Goal: Transaction & Acquisition: Purchase product/service

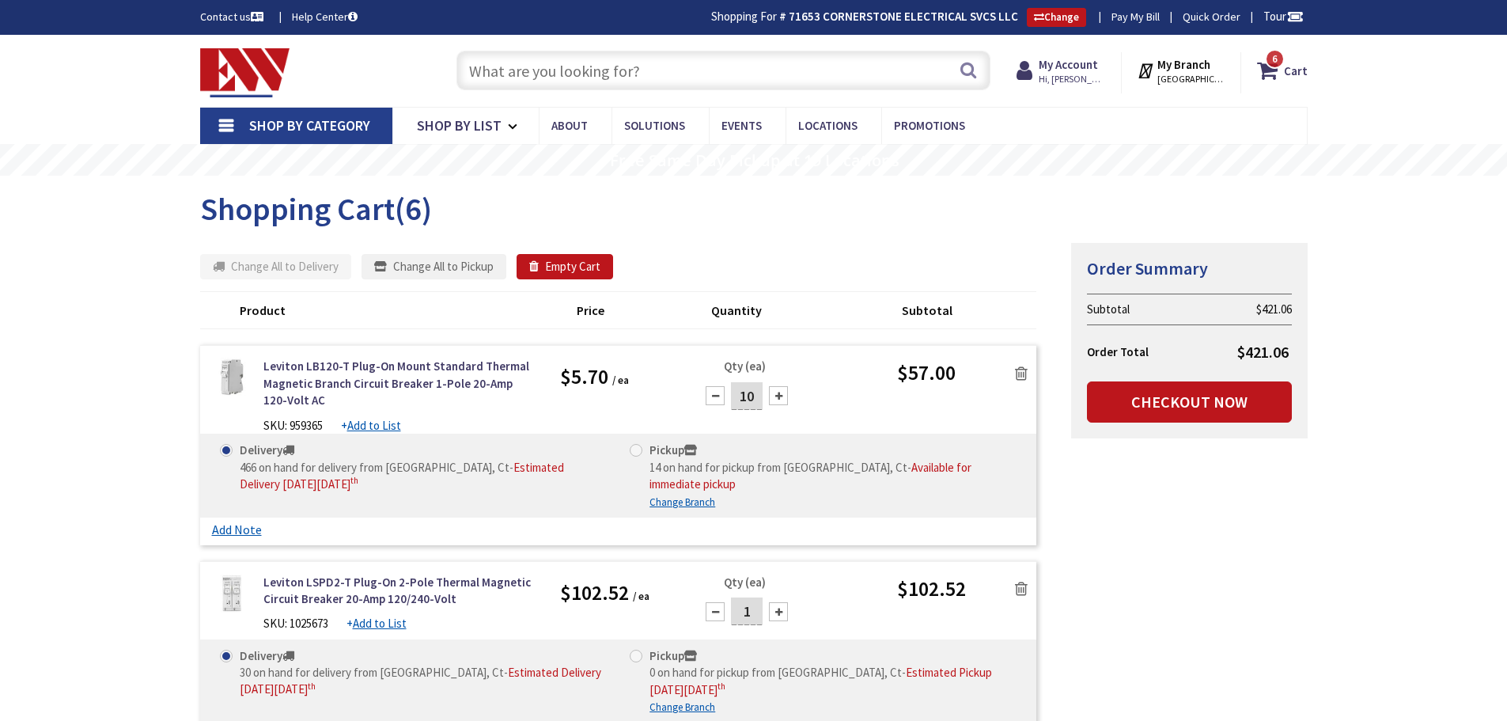
drag, startPoint x: 0, startPoint y: 0, endPoint x: 651, endPoint y: 73, distance: 655.1
click at [651, 73] on input "text" at bounding box center [723, 71] width 534 height 40
type input "2" pvc expansion"
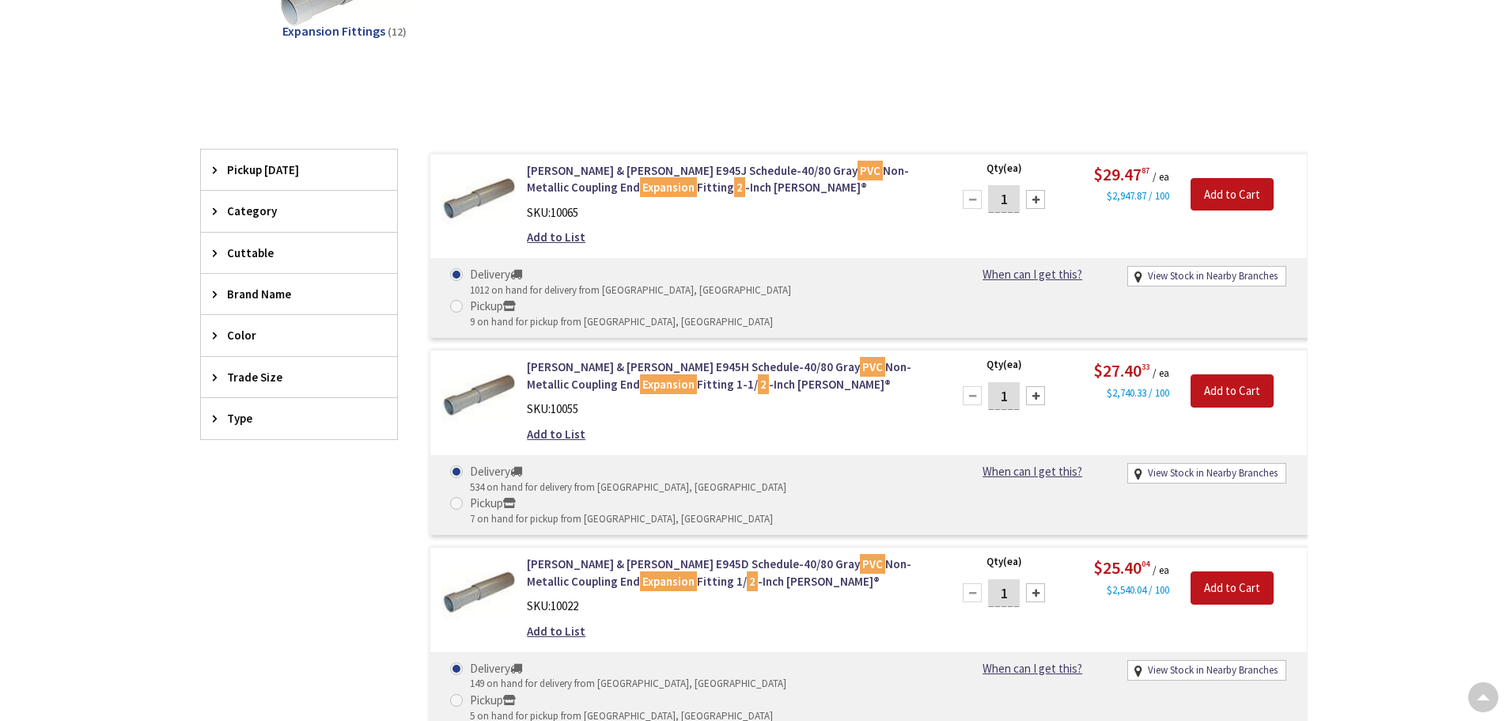
scroll to position [316, 0]
click at [1039, 200] on div at bounding box center [1035, 199] width 19 height 19
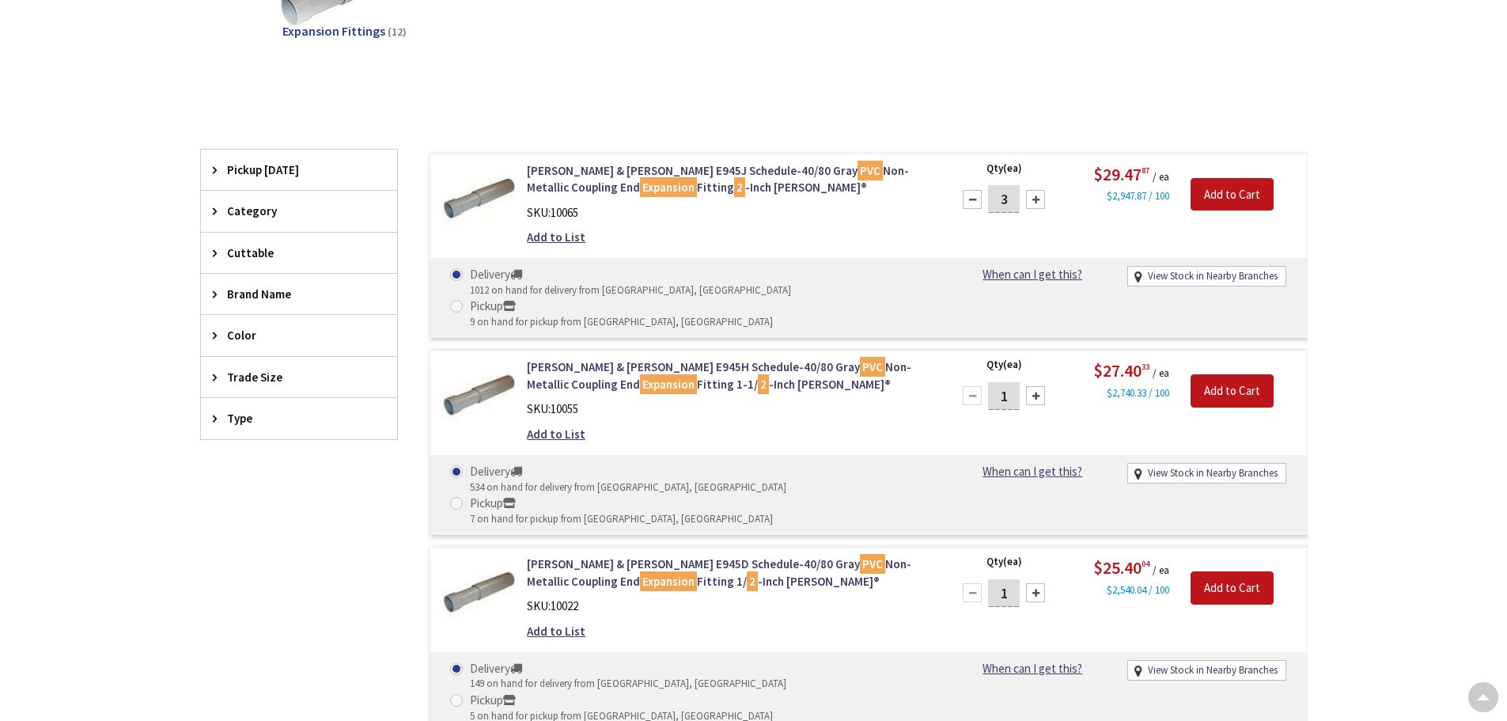
type input "4"
click at [1242, 198] on input "Add to Cart" at bounding box center [1232, 194] width 83 height 33
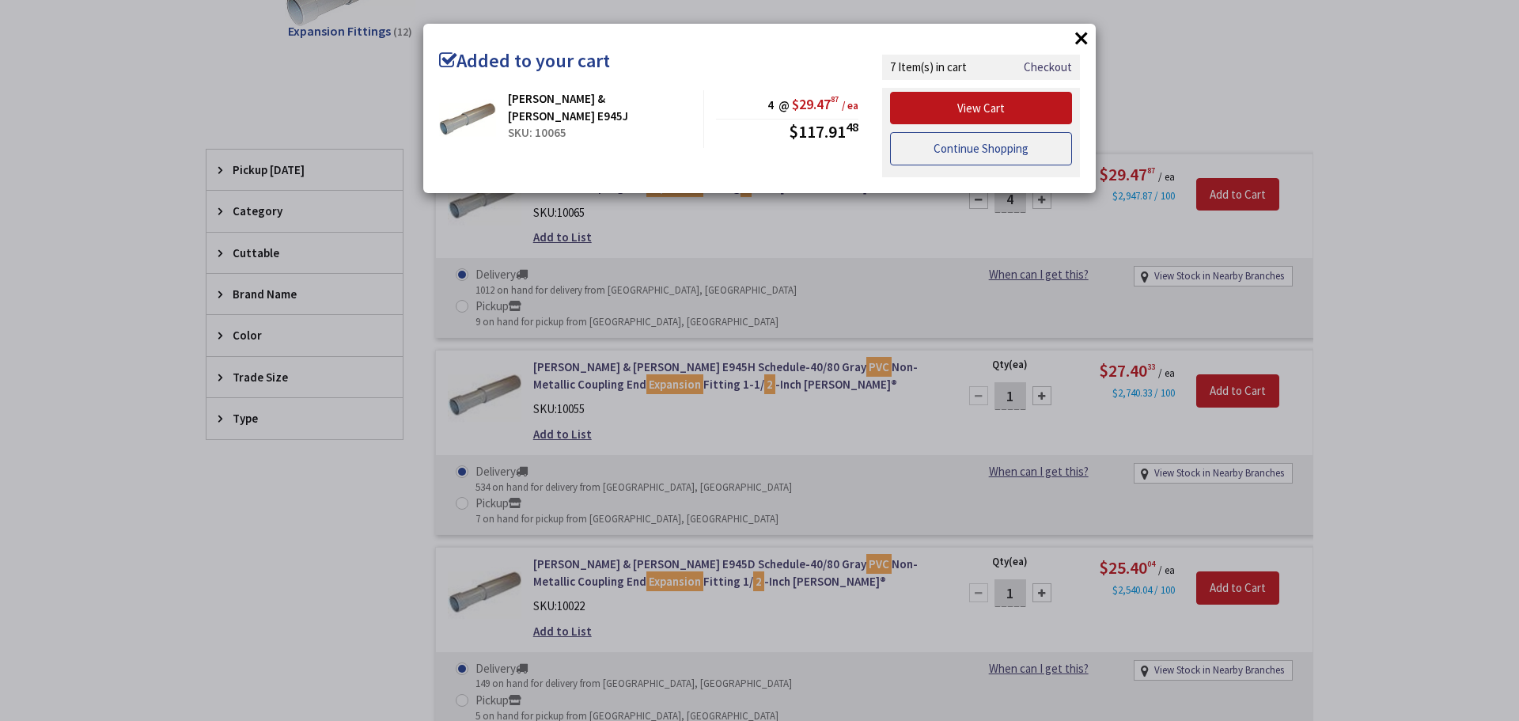
click at [988, 149] on link "Continue Shopping" at bounding box center [981, 148] width 182 height 33
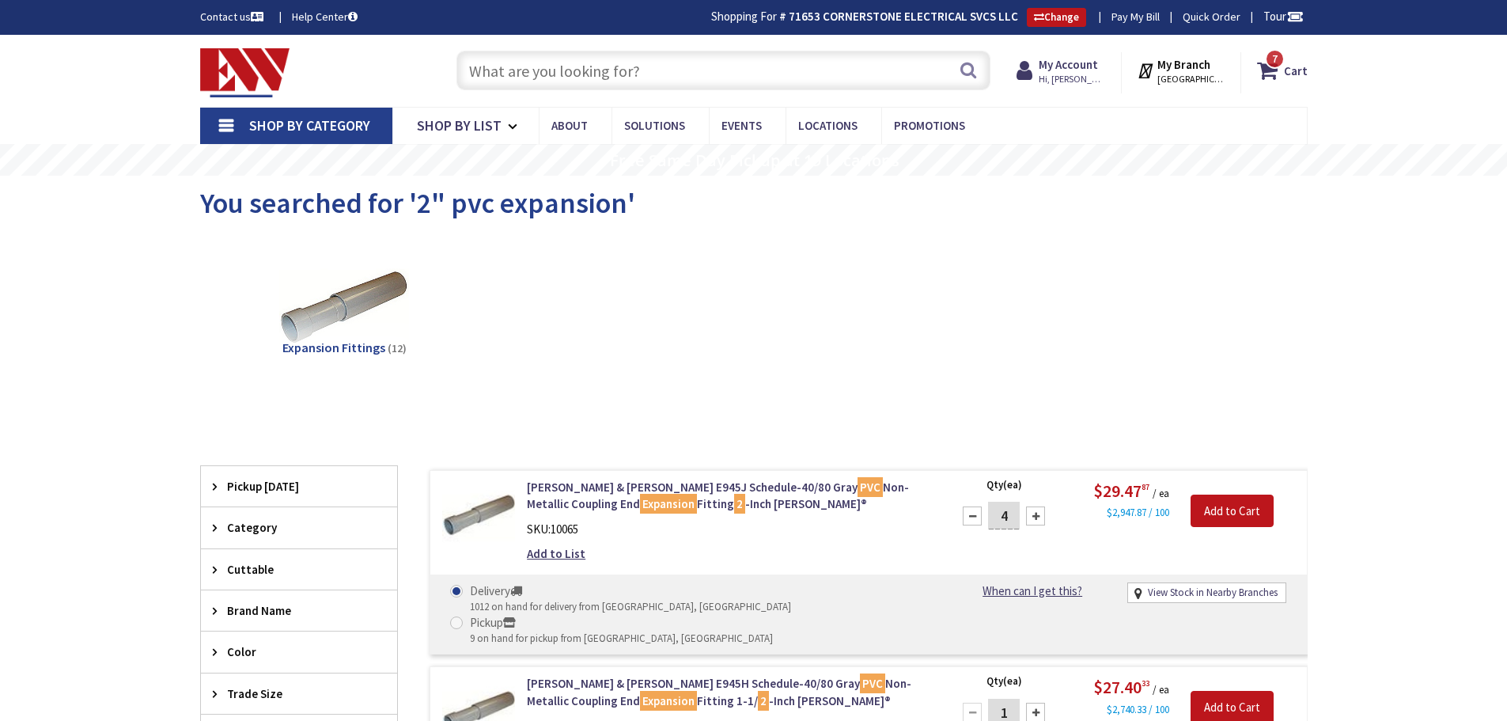
click at [570, 74] on input "text" at bounding box center [723, 71] width 534 height 40
click at [660, 67] on input "text" at bounding box center [723, 71] width 534 height 40
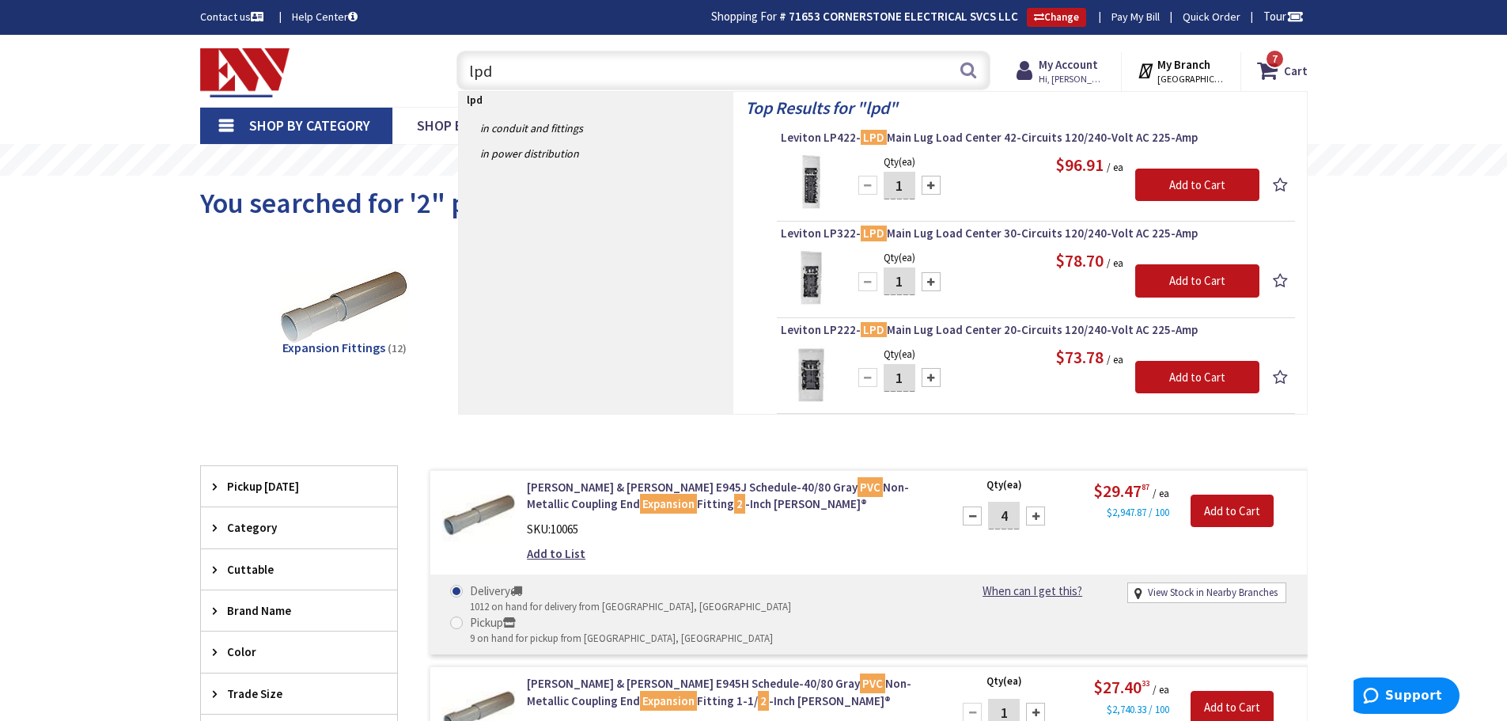
click at [514, 76] on input "lpd" at bounding box center [723, 71] width 534 height 40
type input "lpd"
click at [968, 72] on button "Search" at bounding box center [968, 70] width 21 height 36
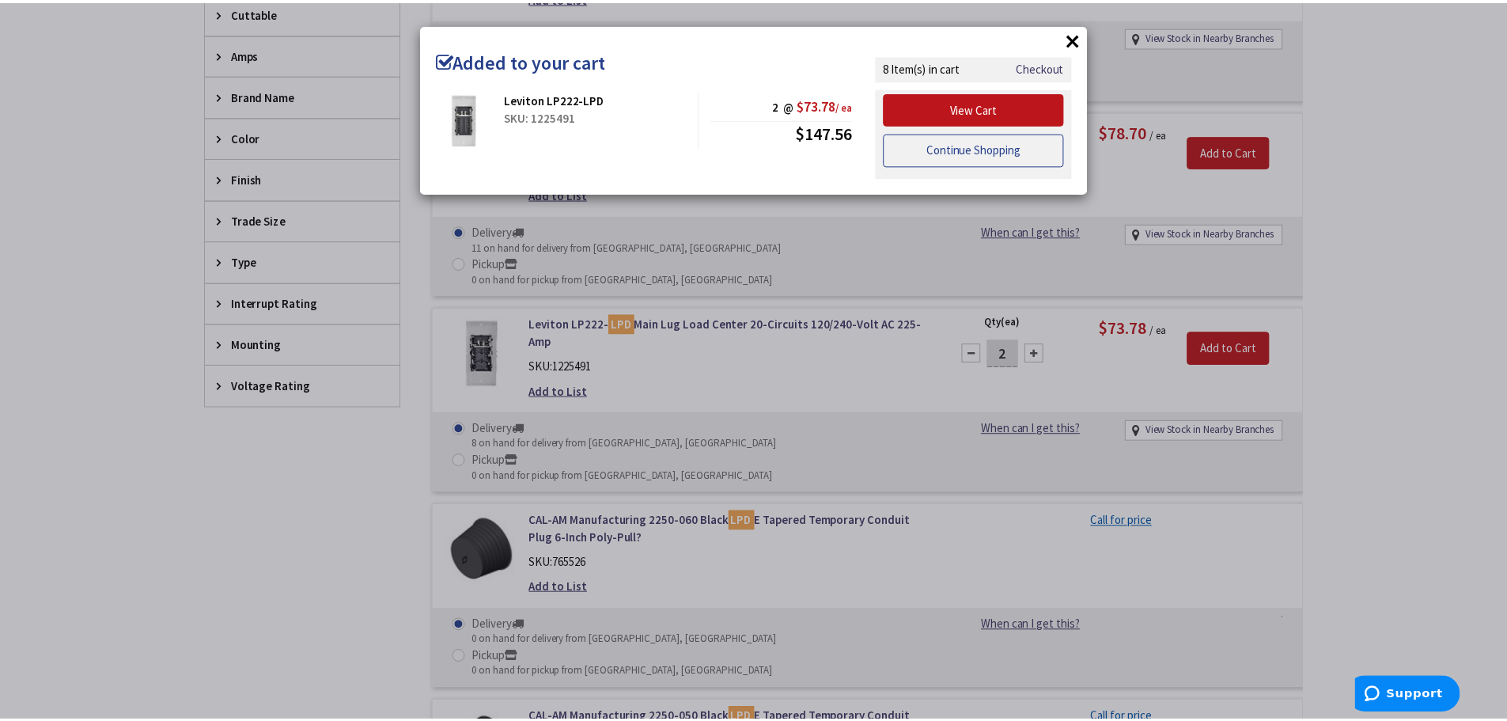
scroll to position [556, 0]
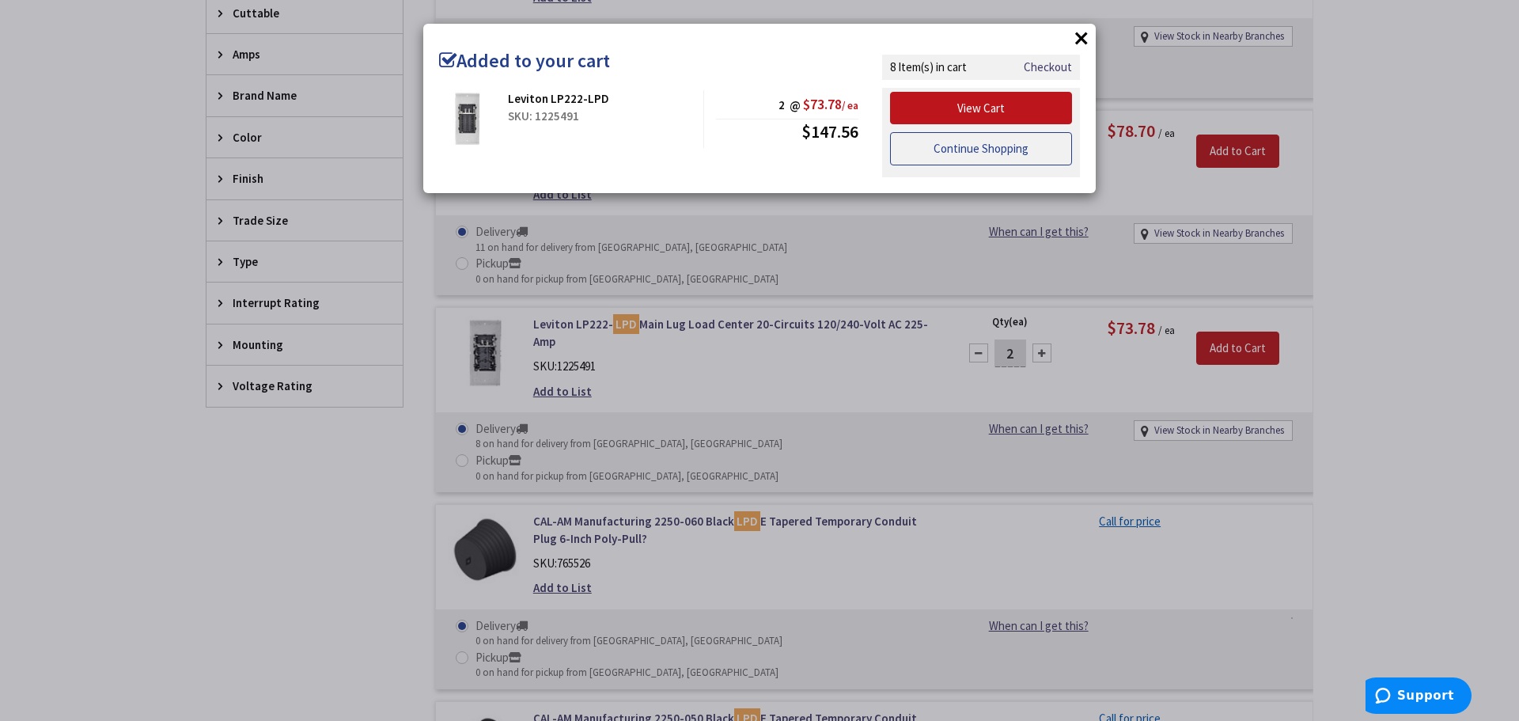
click at [1001, 152] on link "Continue Shopping" at bounding box center [981, 148] width 182 height 33
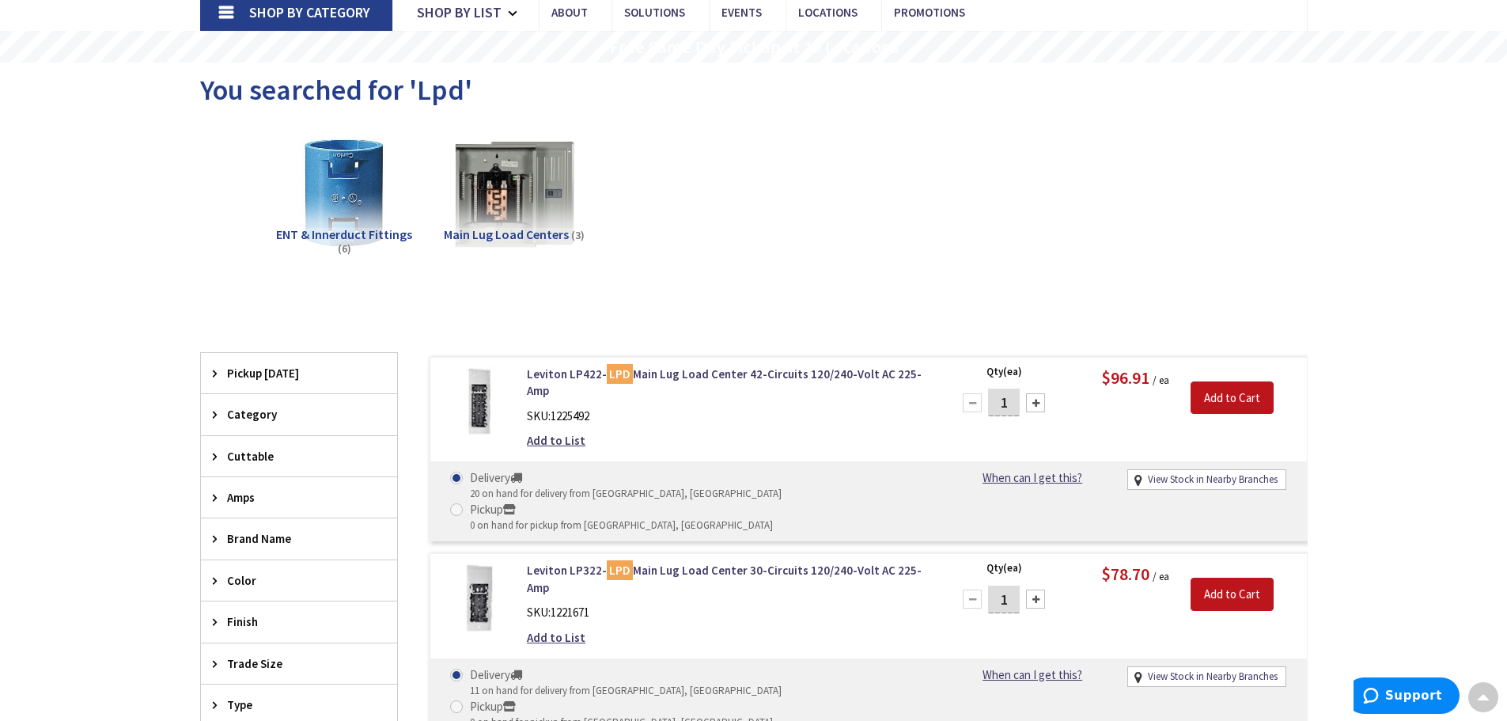
scroll to position [0, 0]
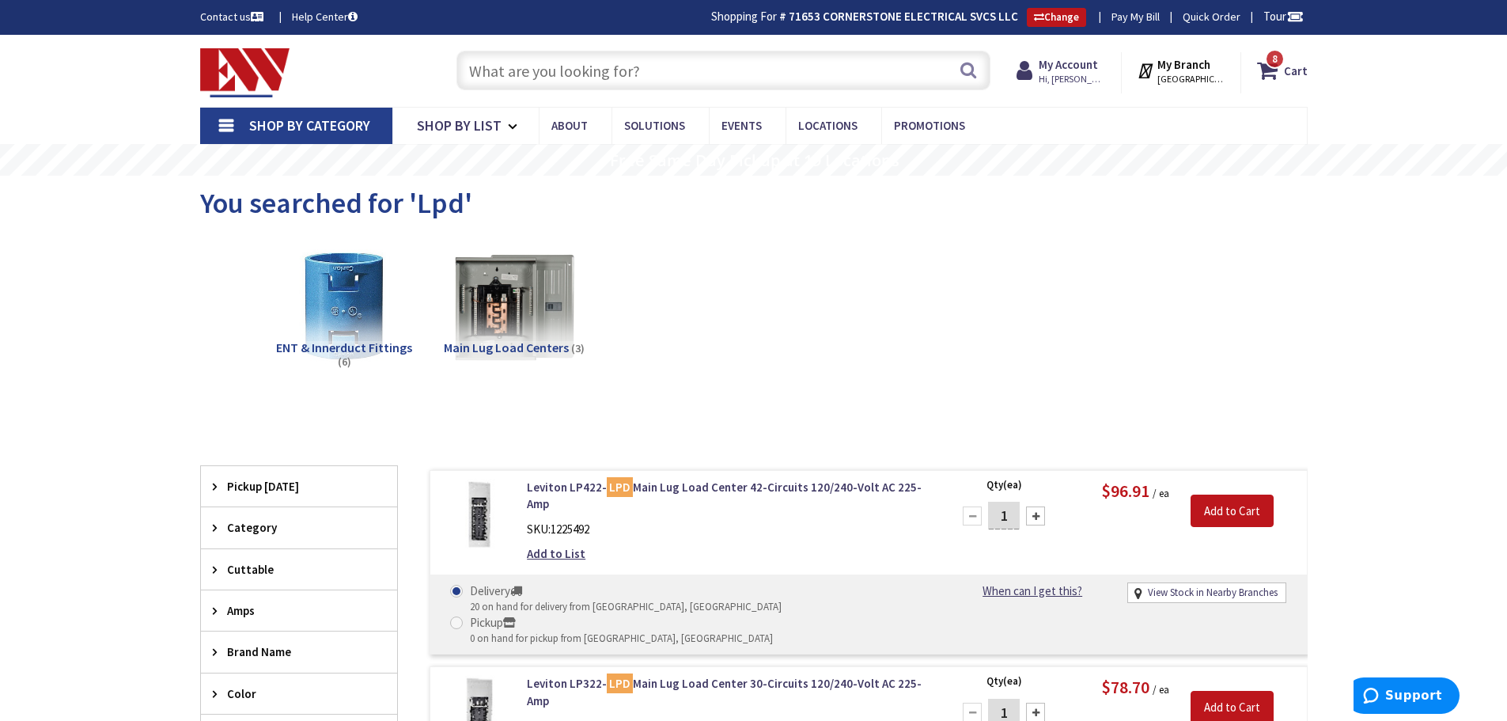
click at [563, 71] on input "text" at bounding box center [723, 71] width 534 height 40
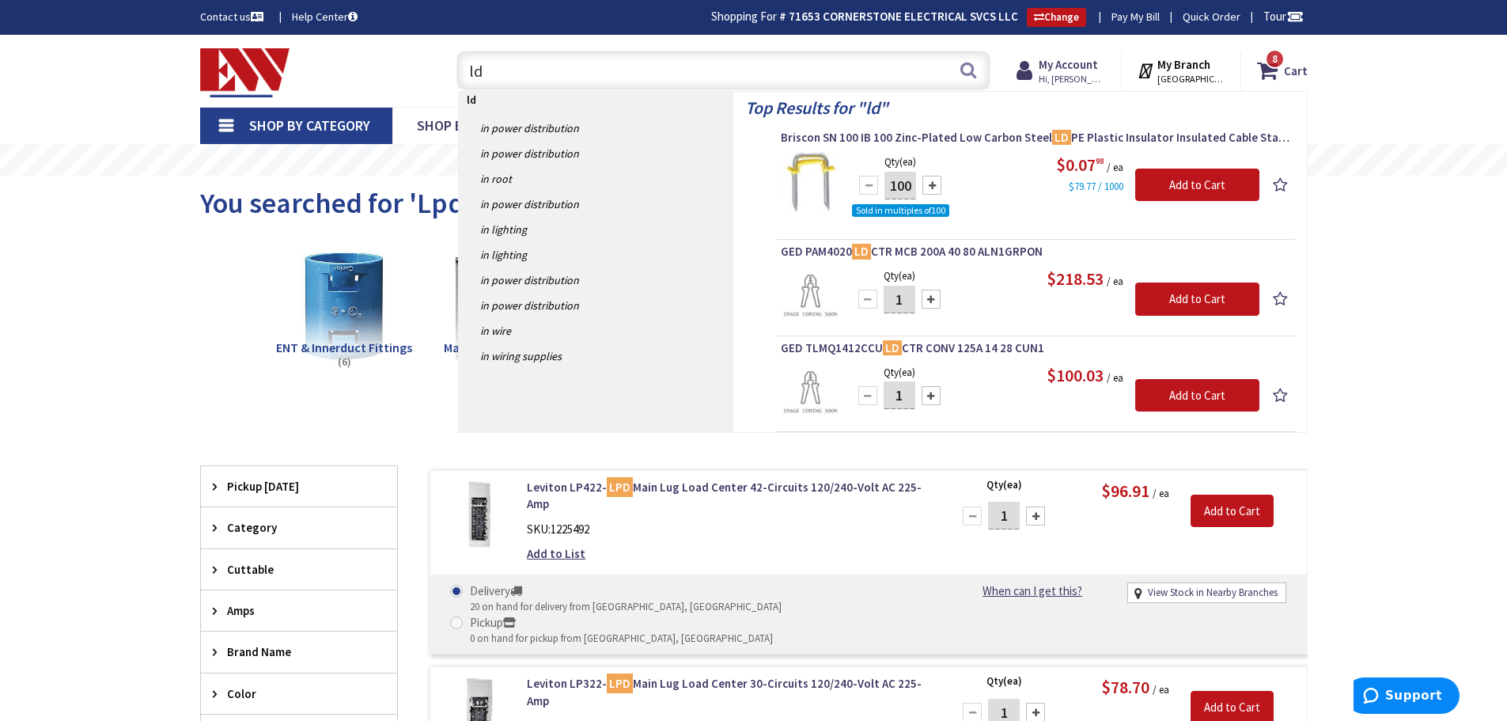
click at [526, 67] on input "ld" at bounding box center [723, 71] width 534 height 40
type input "l"
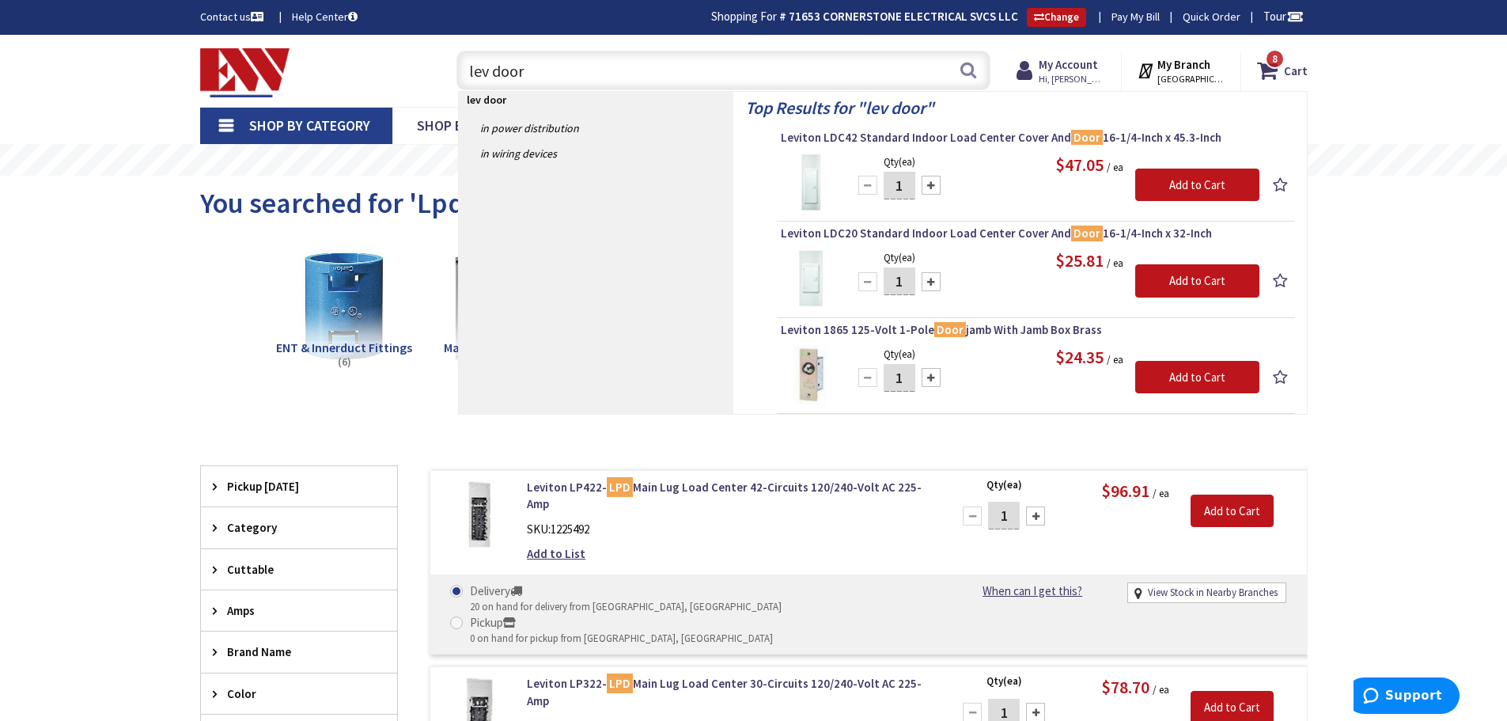
type input "lev door"
click at [931, 282] on div at bounding box center [931, 281] width 19 height 19
click at [865, 282] on div at bounding box center [867, 281] width 19 height 19
type input "2"
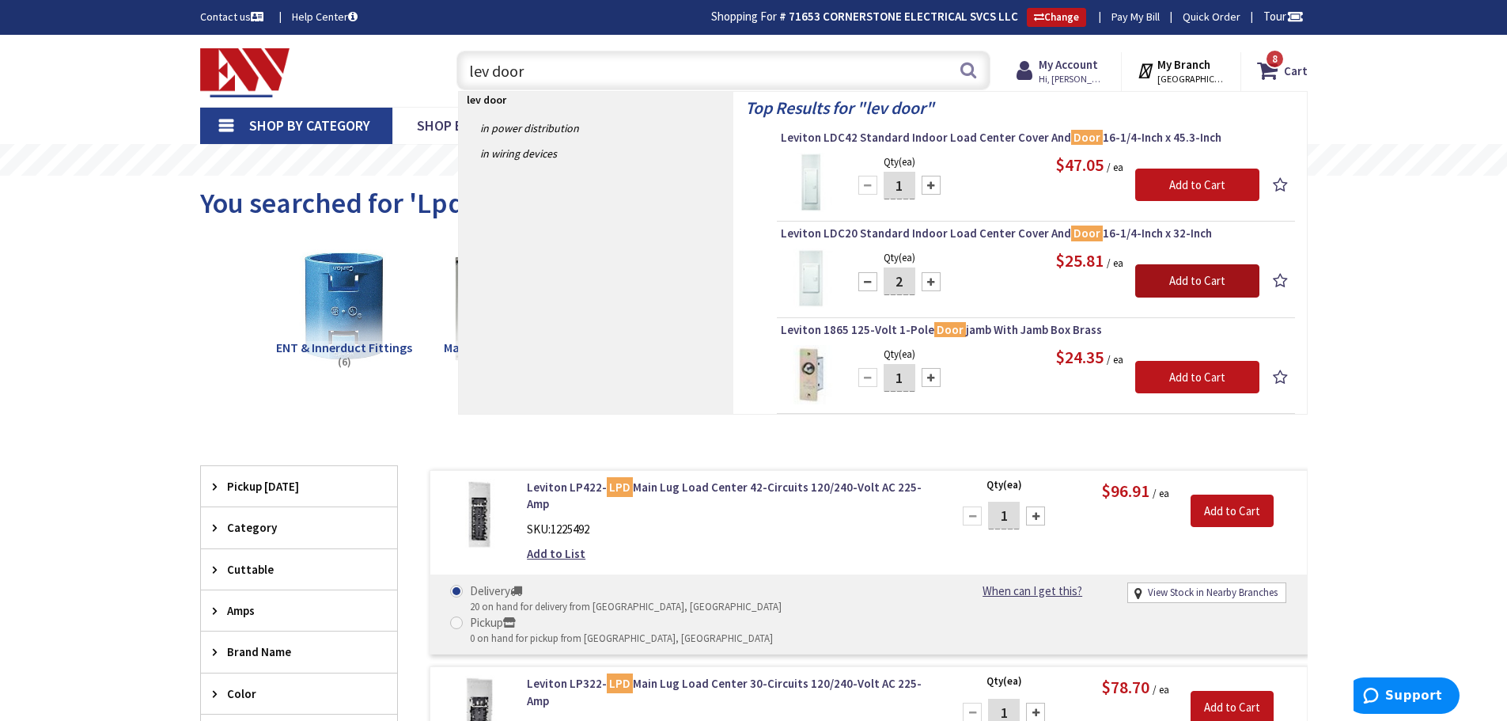
click at [1194, 282] on input "Add to Cart" at bounding box center [1197, 280] width 124 height 33
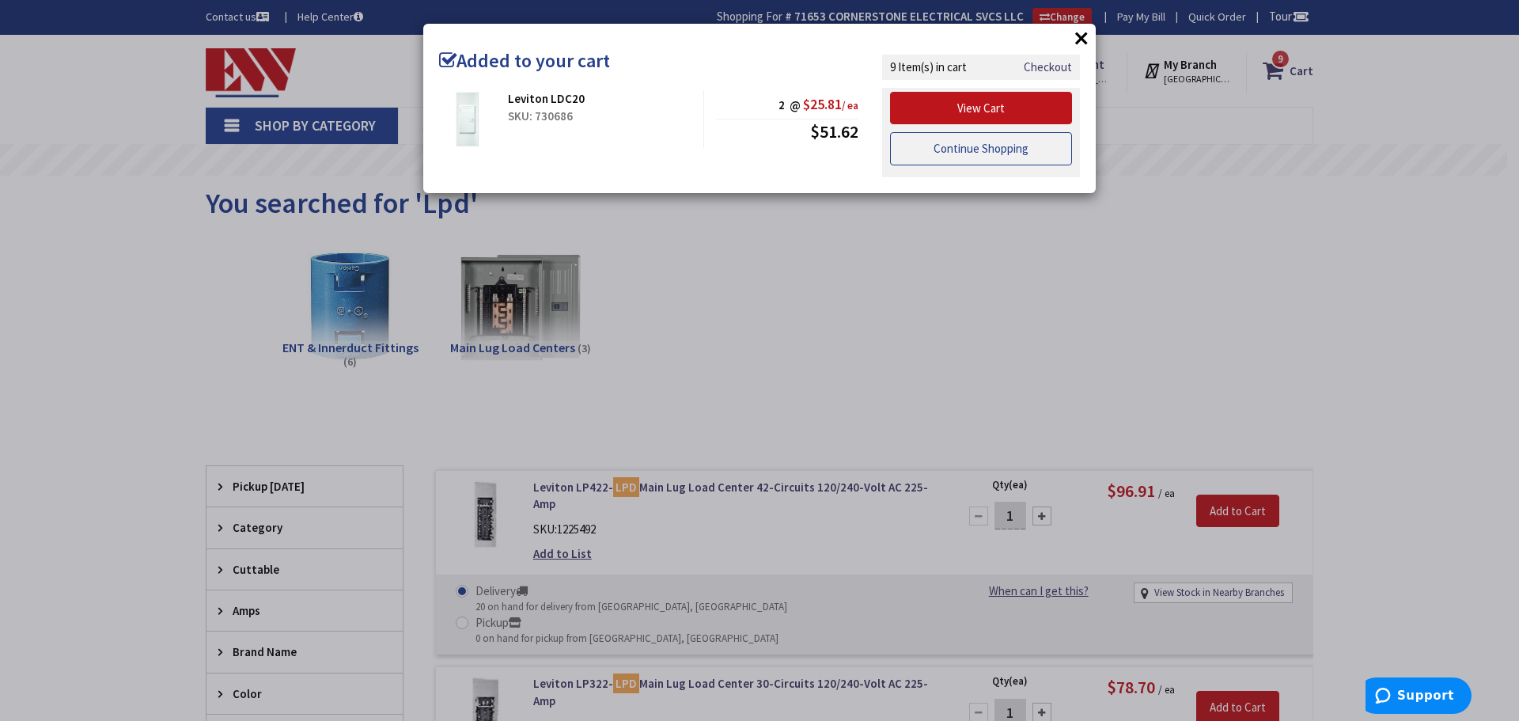
click at [956, 147] on link "Continue Shopping" at bounding box center [981, 148] width 182 height 33
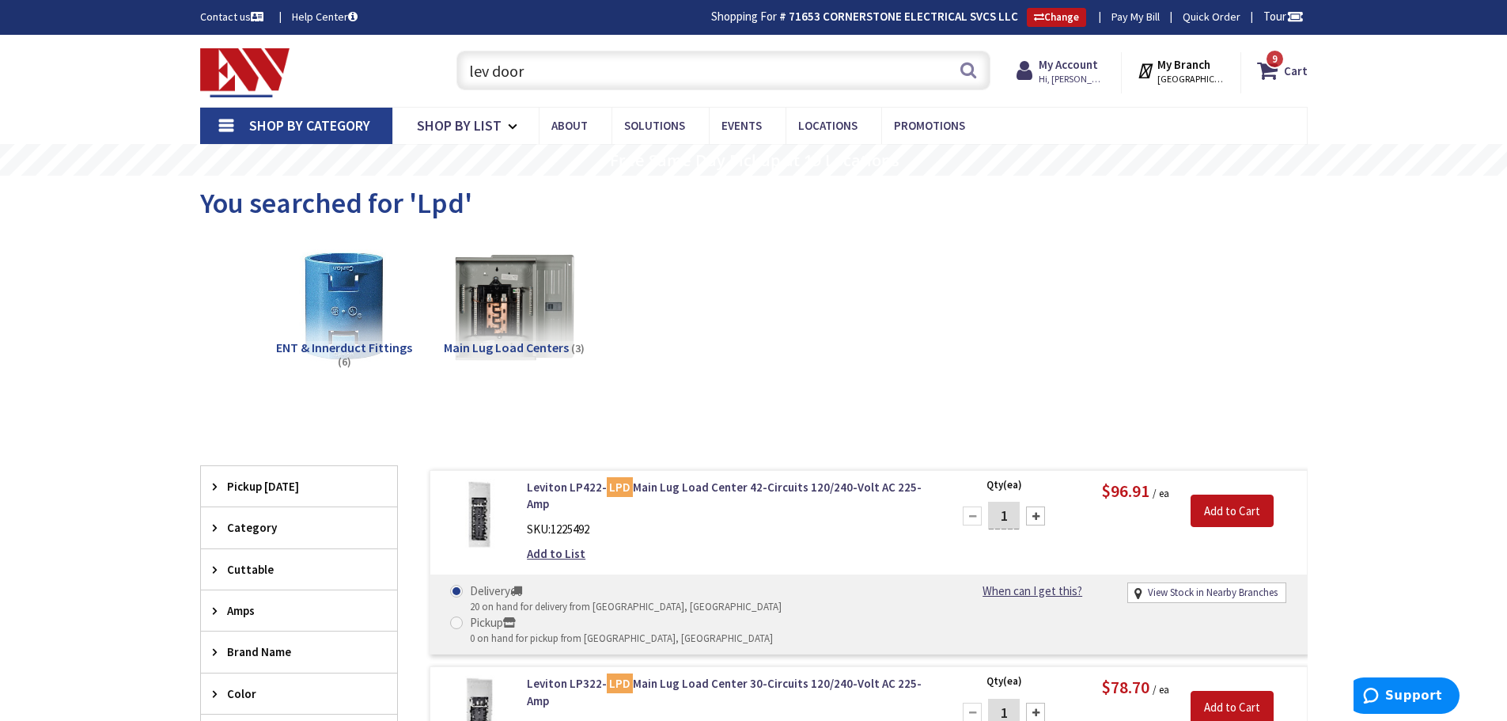
drag, startPoint x: 554, startPoint y: 75, endPoint x: 453, endPoint y: 66, distance: 101.7
click at [451, 66] on div "lev door lev door Search" at bounding box center [720, 69] width 542 height 51
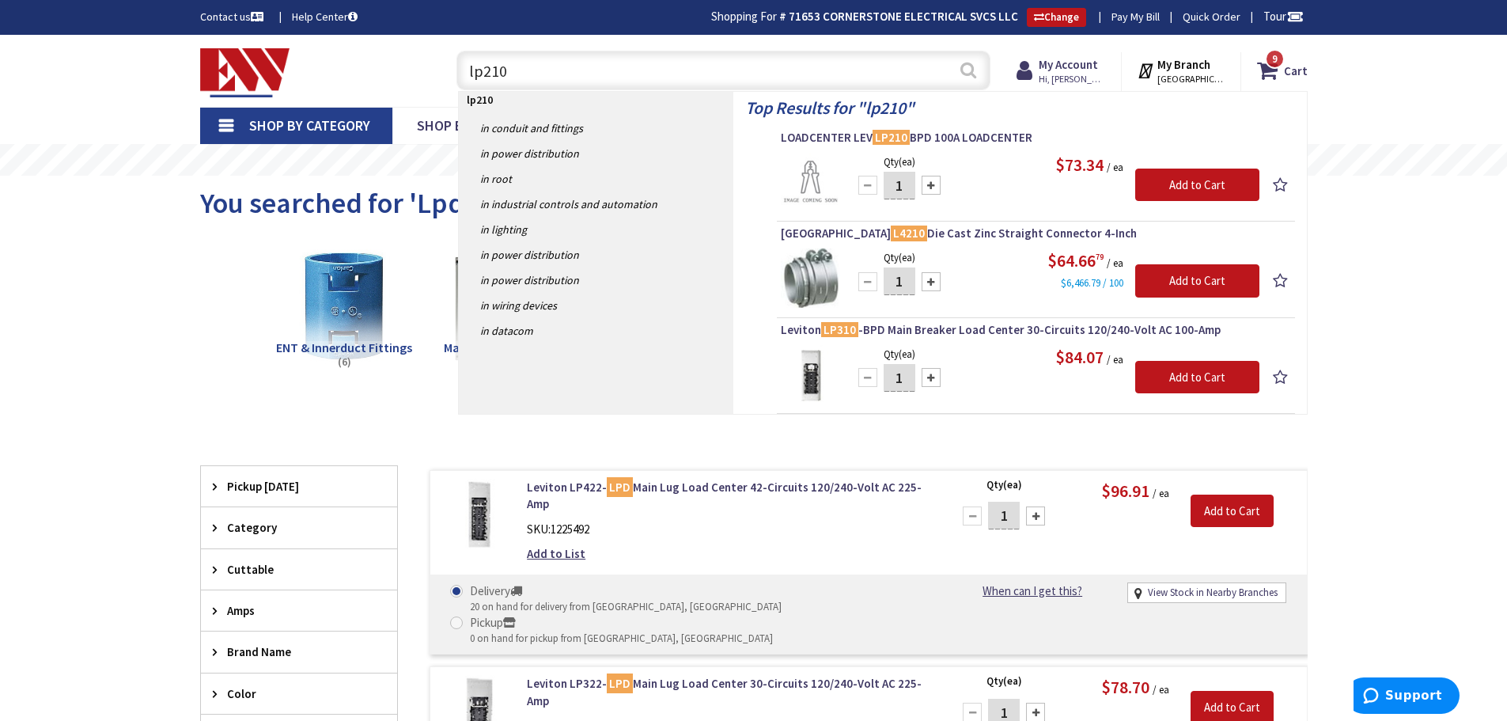
type input "lp210"
click at [964, 70] on button "Search" at bounding box center [968, 70] width 21 height 36
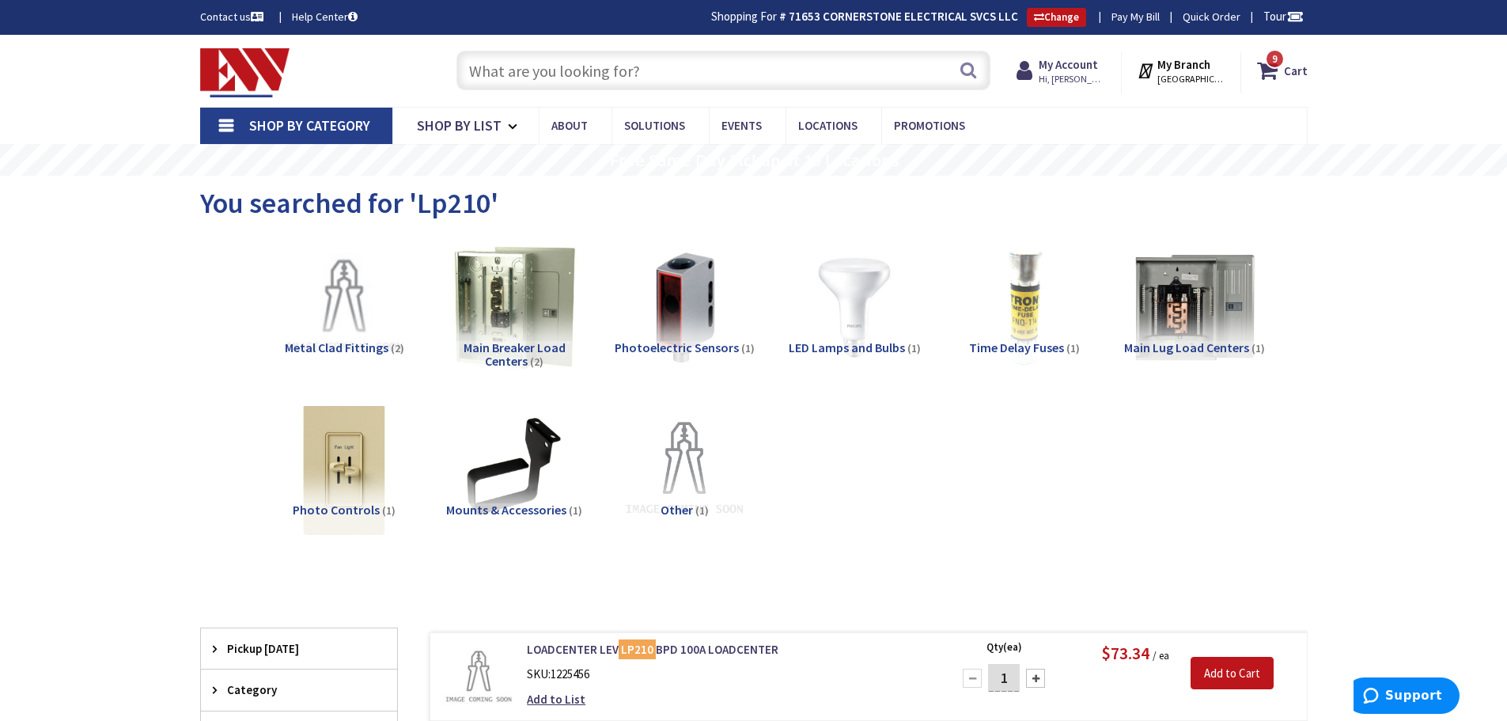
click at [540, 68] on input "text" at bounding box center [723, 71] width 534 height 40
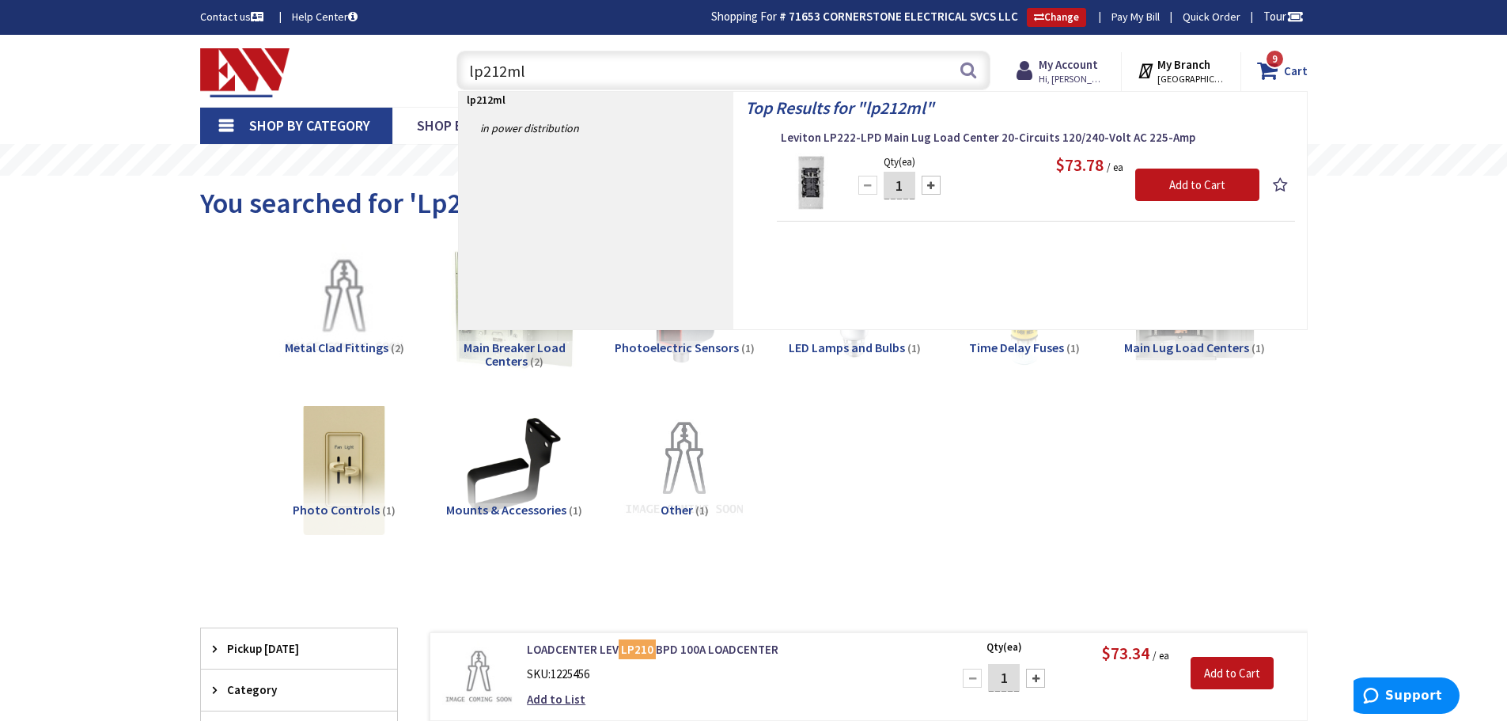
type input "lp212ml"
click at [1286, 72] on strong "Cart" at bounding box center [1296, 70] width 24 height 28
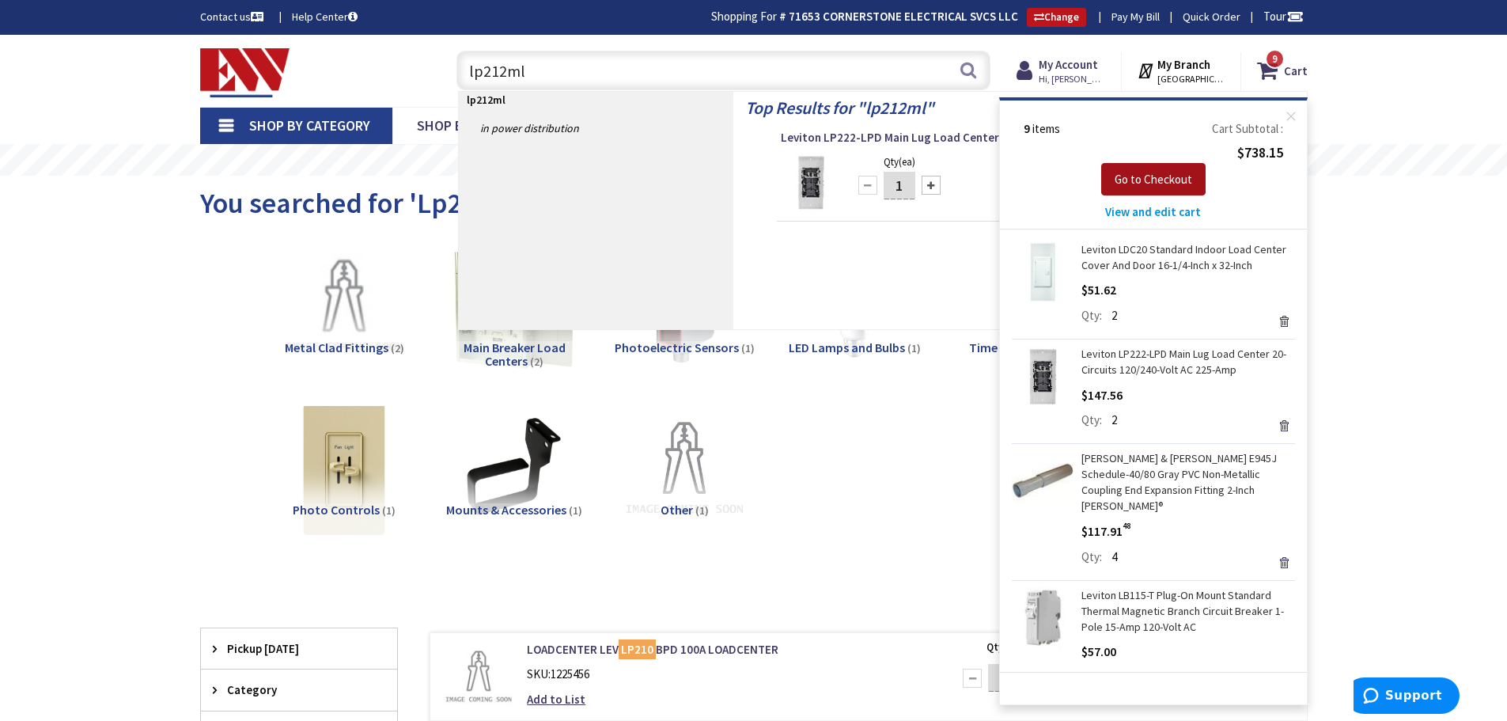
click at [1144, 178] on span "Go to Checkout" at bounding box center [1154, 179] width 78 height 15
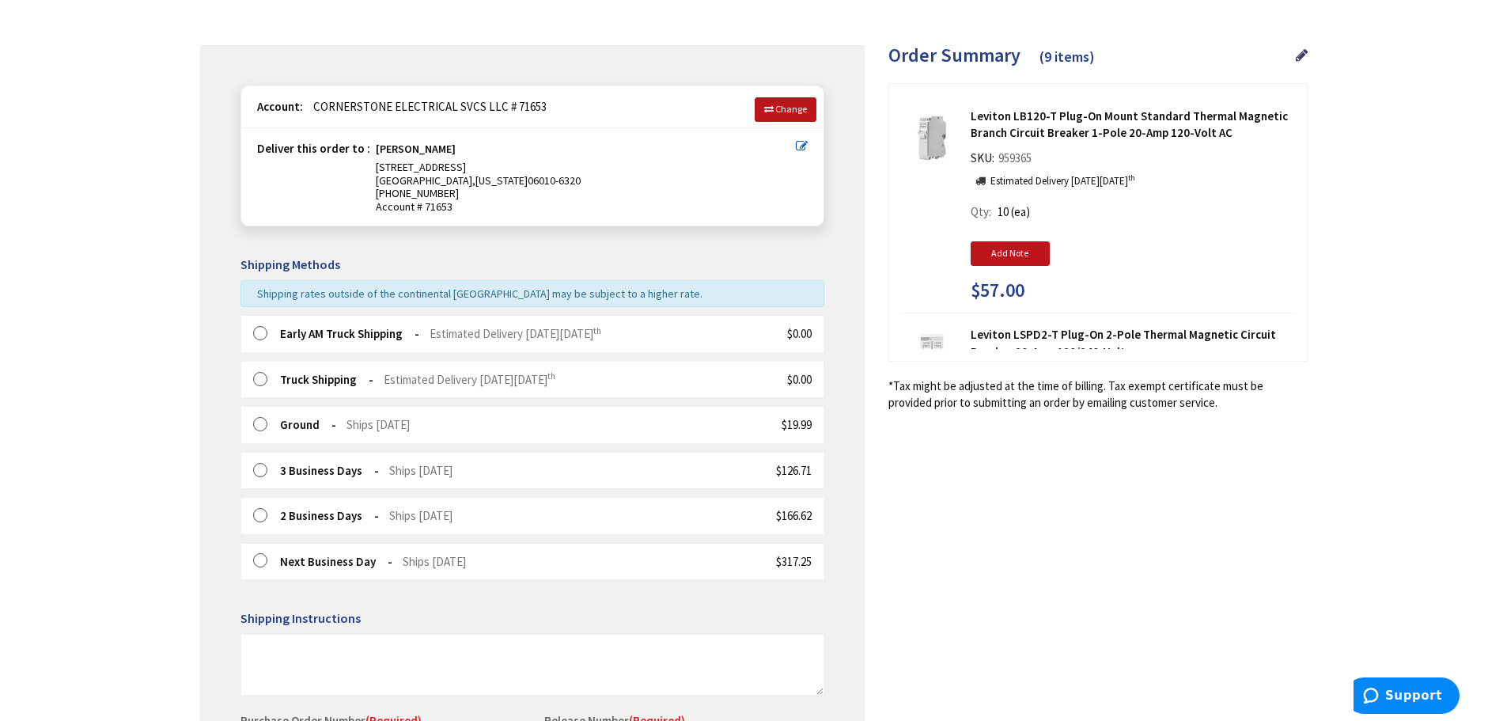
scroll to position [158, 0]
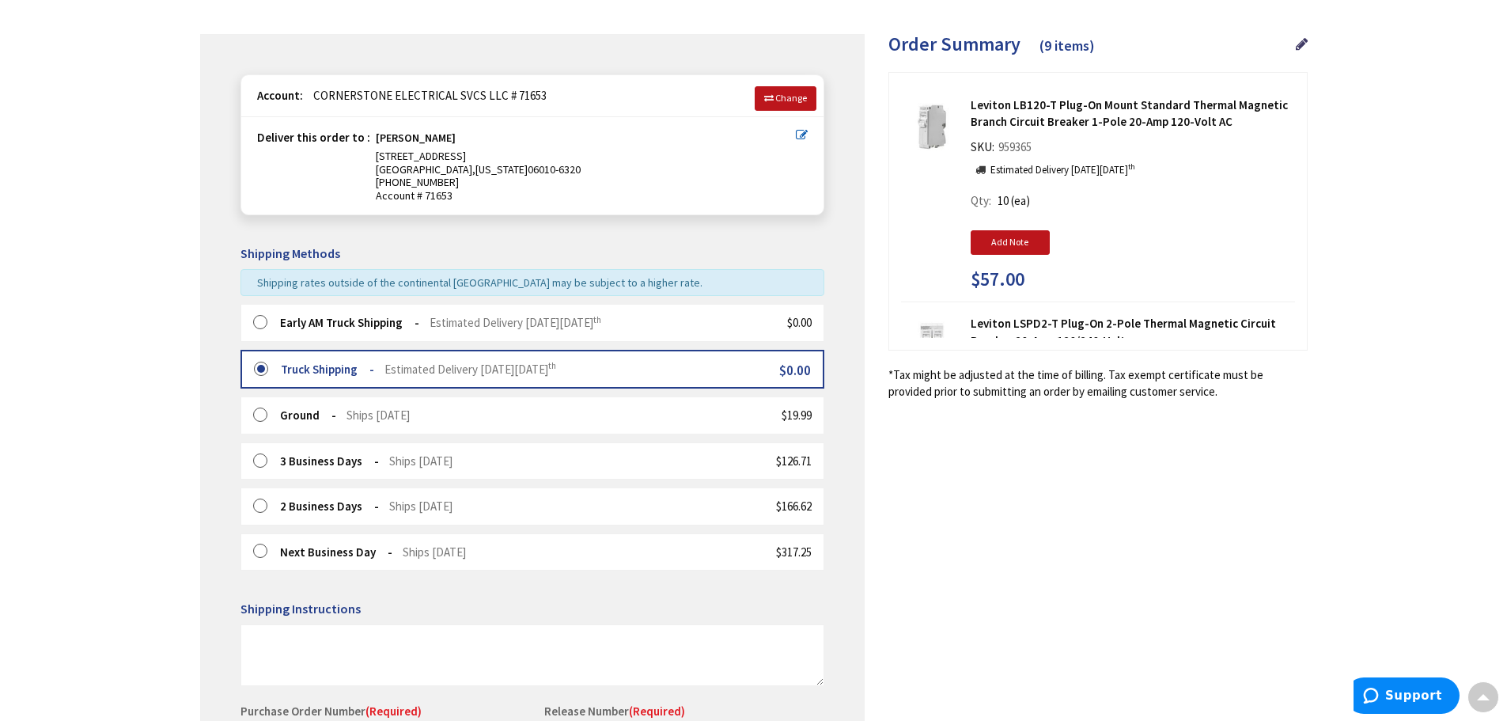
click at [260, 322] on label at bounding box center [265, 323] width 25 height 16
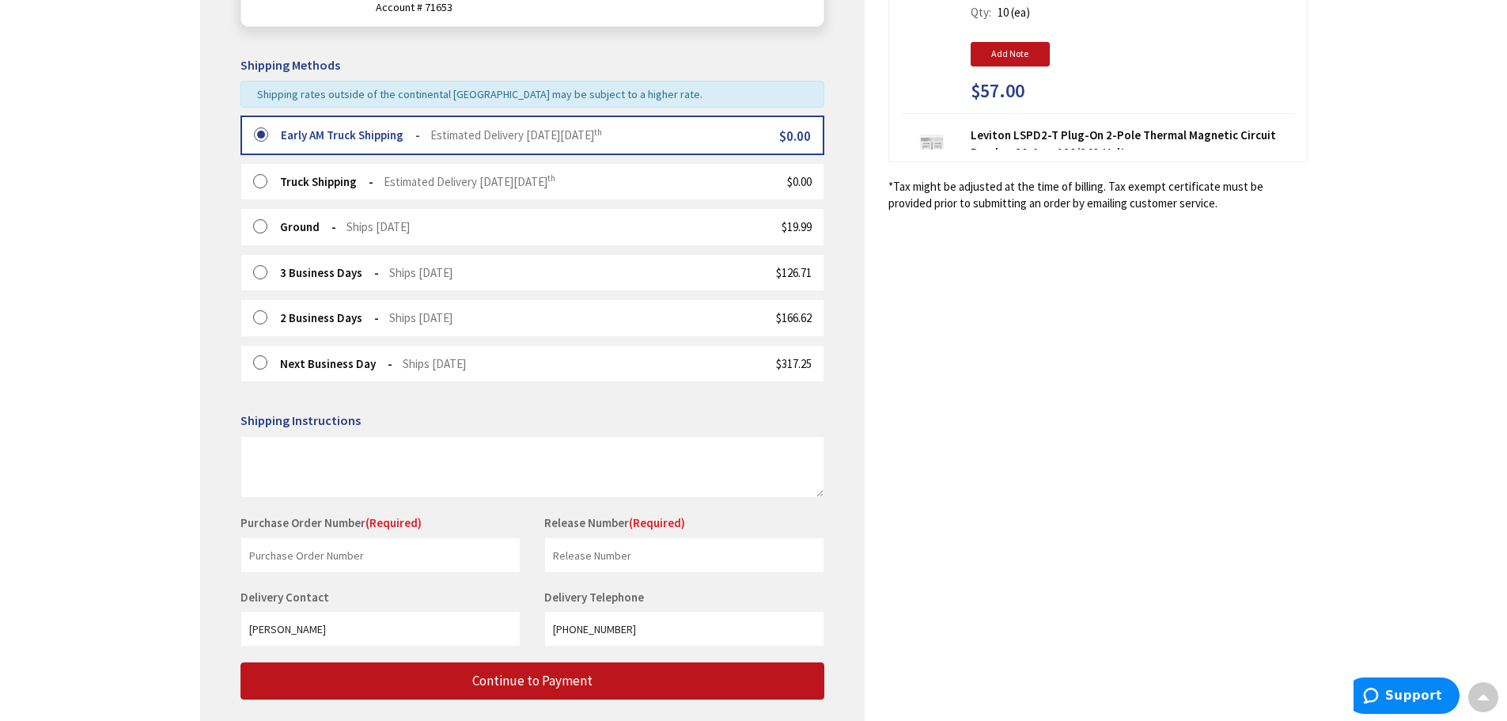
scroll to position [449, 0]
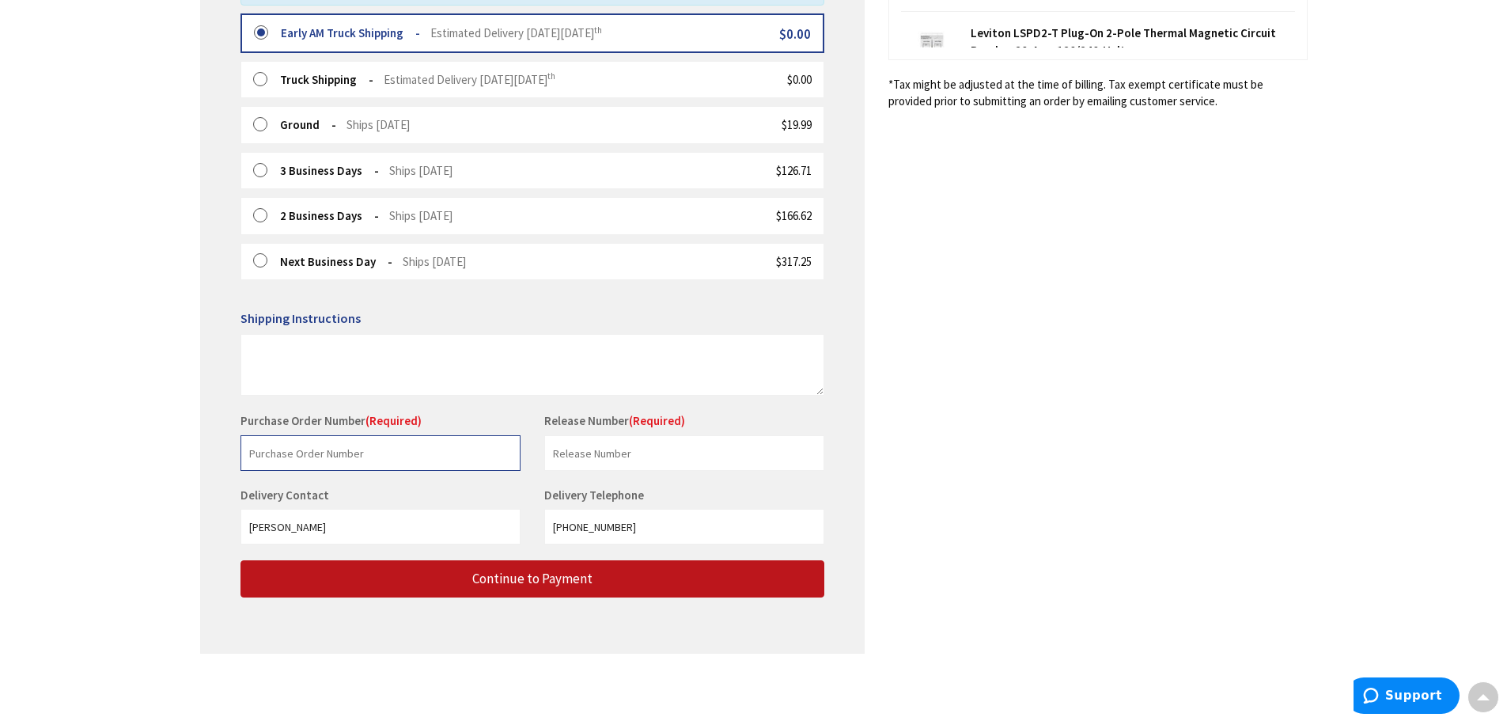
drag, startPoint x: 369, startPoint y: 458, endPoint x: 390, endPoint y: 466, distance: 22.0
click at [369, 458] on input "text" at bounding box center [380, 453] width 280 height 36
type input "4248"
click at [587, 456] on input "text" at bounding box center [684, 453] width 280 height 36
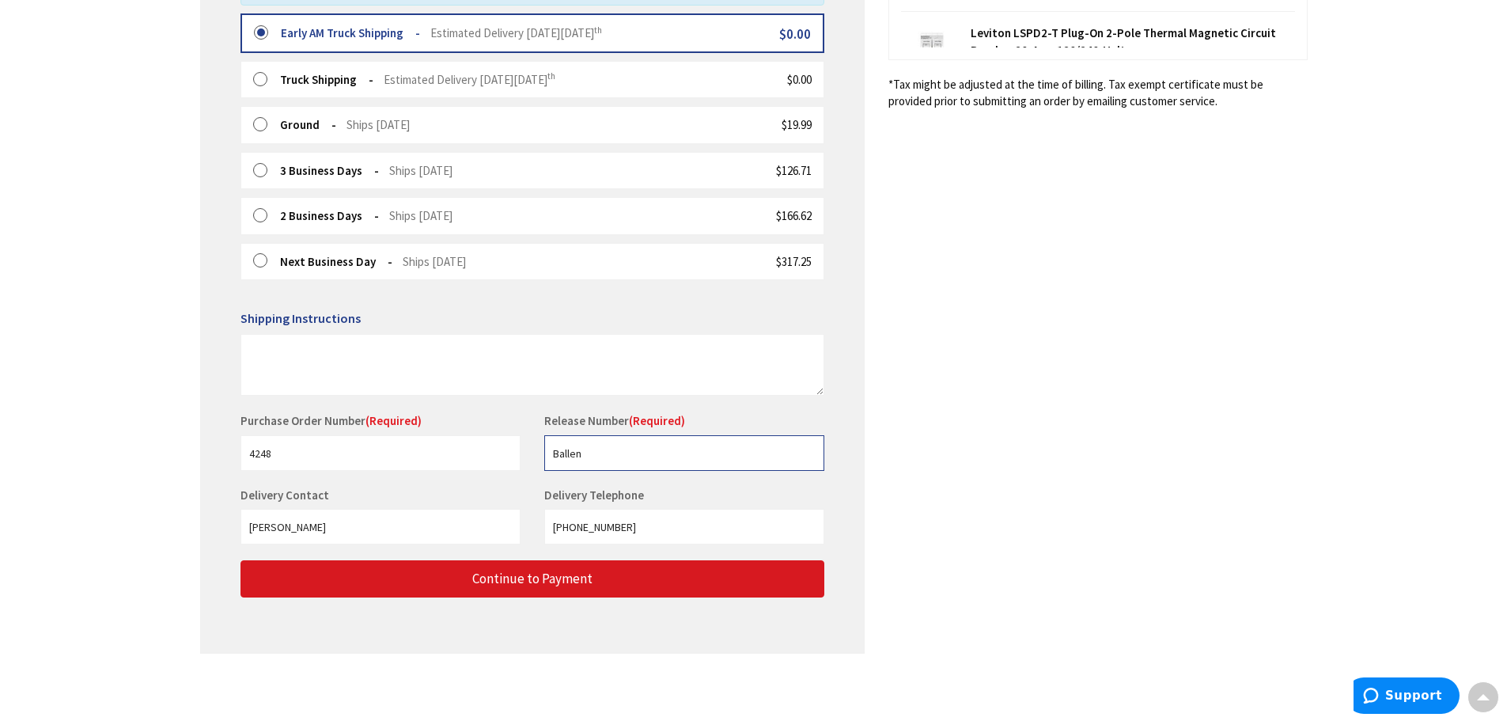
type input "Ballen"
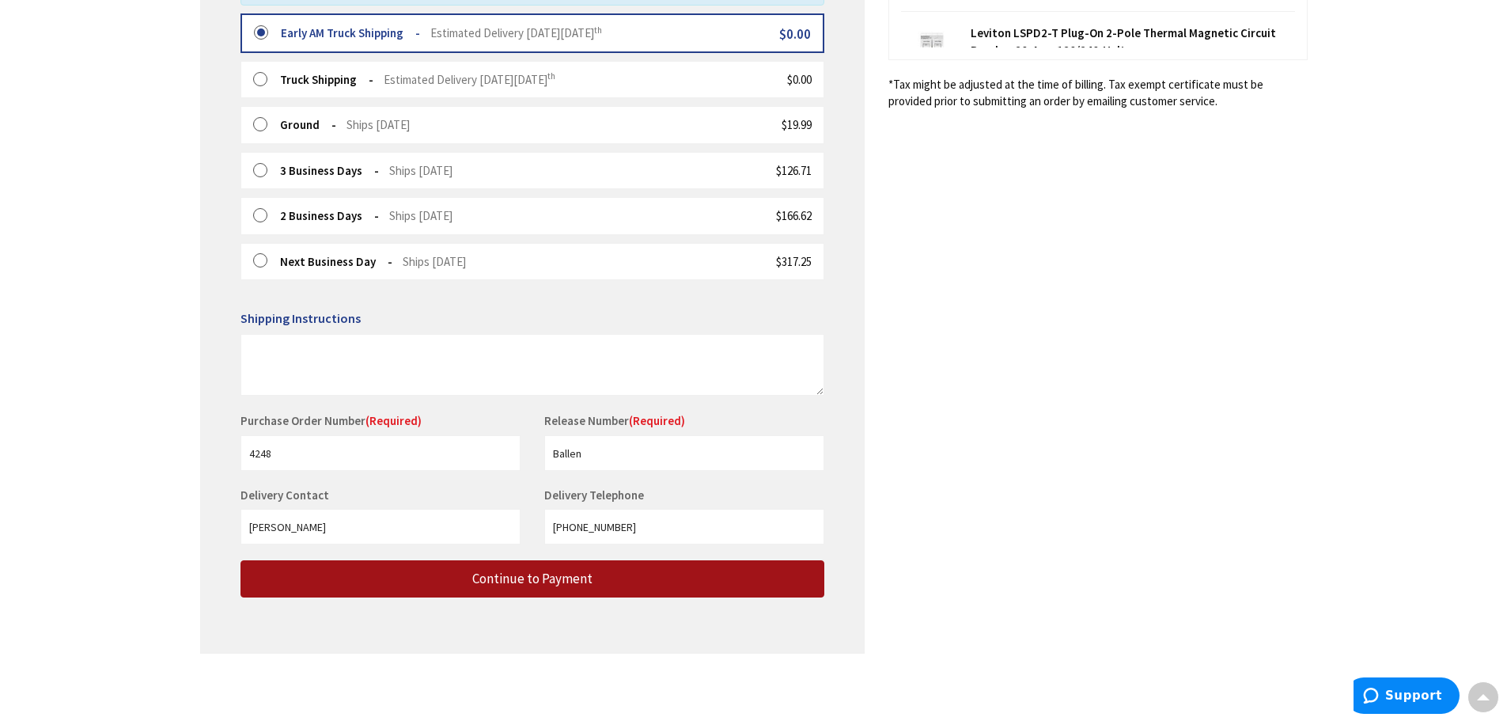
click at [555, 585] on span "Continue to Payment" at bounding box center [532, 578] width 120 height 17
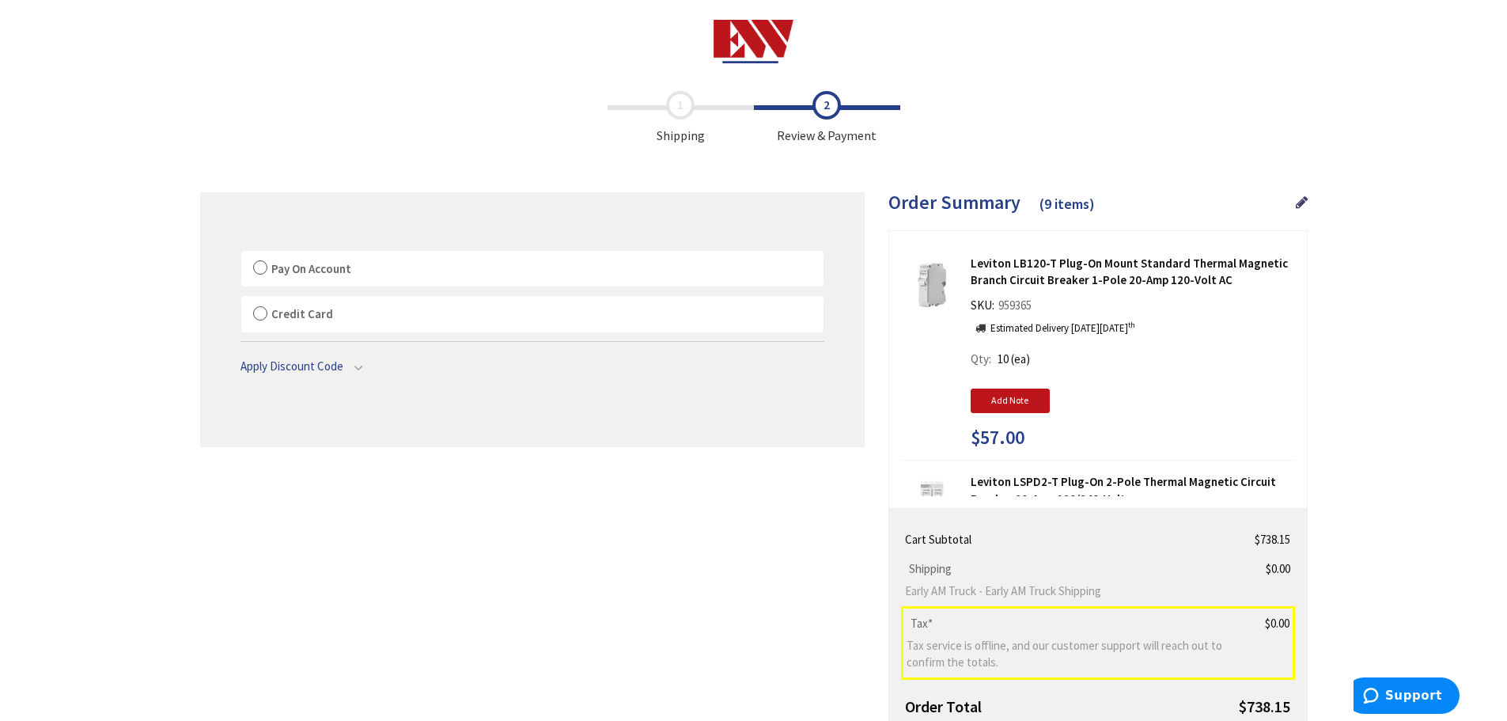
click at [263, 266] on label "Pay On Account" at bounding box center [532, 269] width 582 height 36
click at [241, 254] on input "Pay On Account" at bounding box center [241, 254] width 0 height 0
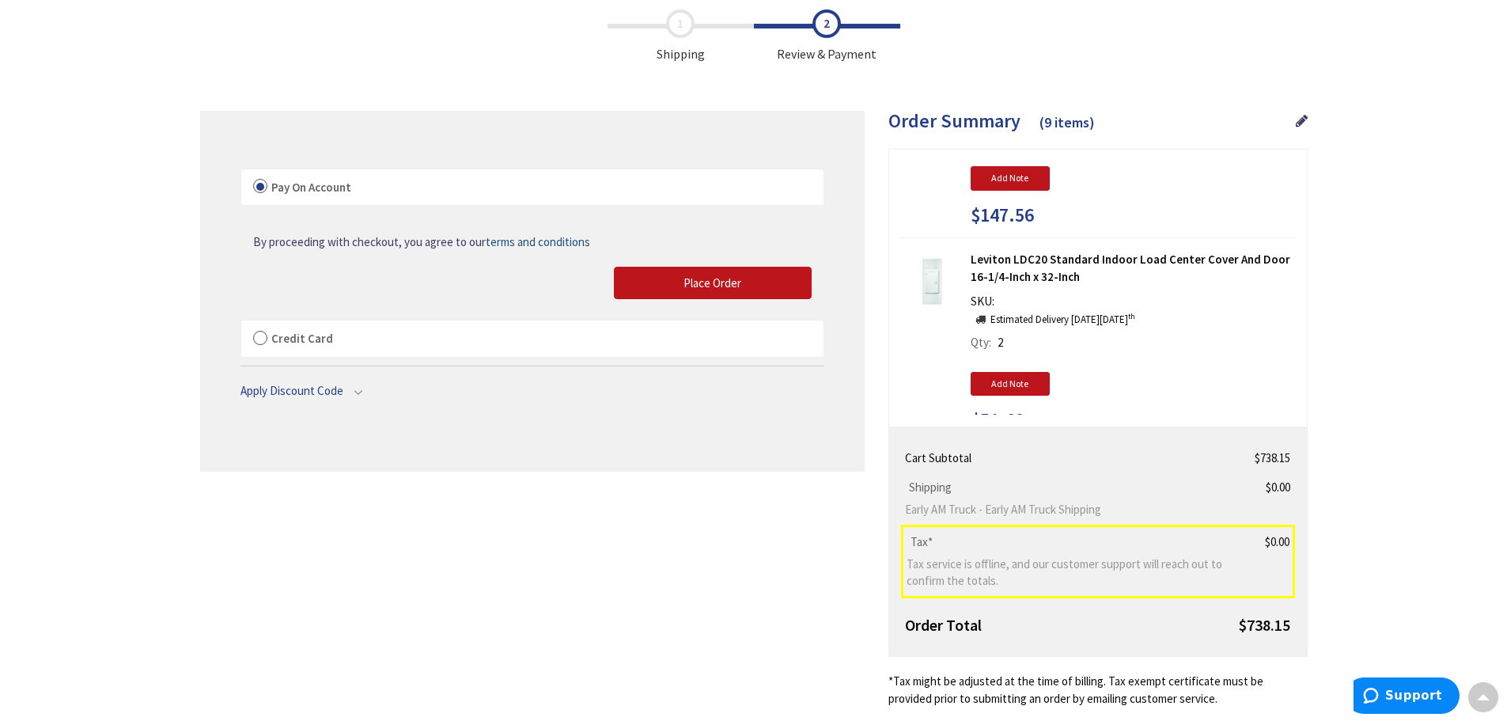
scroll to position [1600, 0]
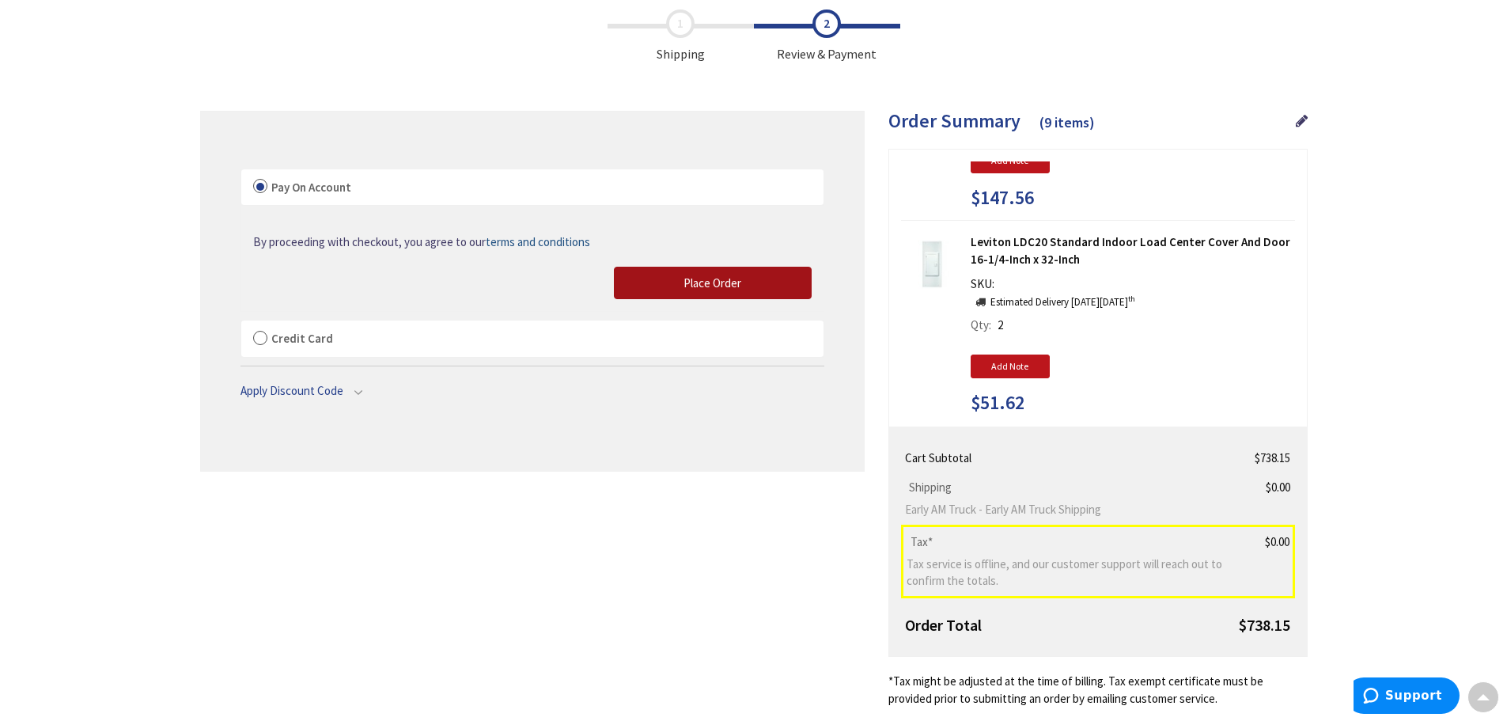
click at [708, 288] on span "Place Order" at bounding box center [713, 282] width 58 height 15
